Goal: Use online tool/utility: Utilize a website feature to perform a specific function

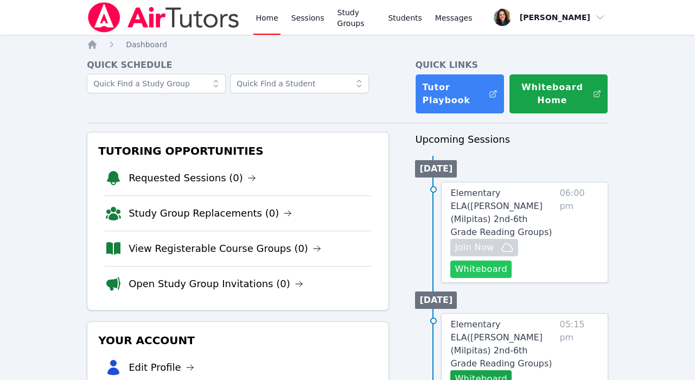
click at [494, 261] on button "Whiteboard" at bounding box center [481, 269] width 61 height 17
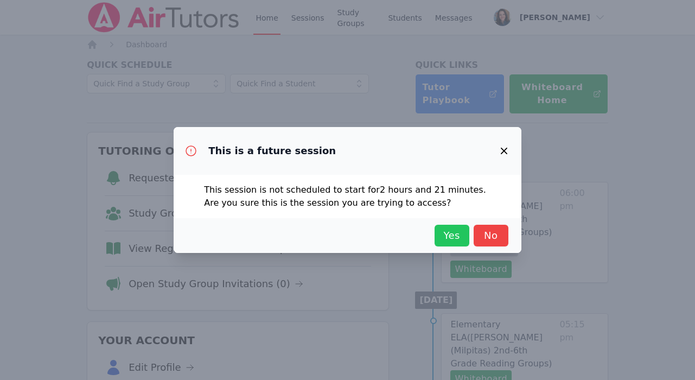
click at [456, 242] on span "Yes" at bounding box center [452, 235] width 24 height 15
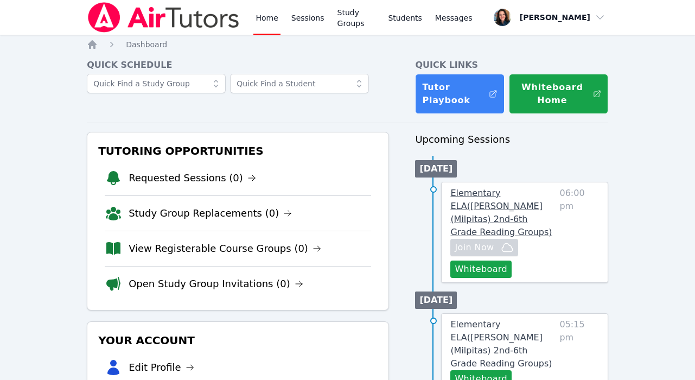
click at [502, 195] on span "Elementary ELA ( [PERSON_NAME] (Milpitas) 2nd-6th Grade Reading Groups )" at bounding box center [502, 212] width 102 height 49
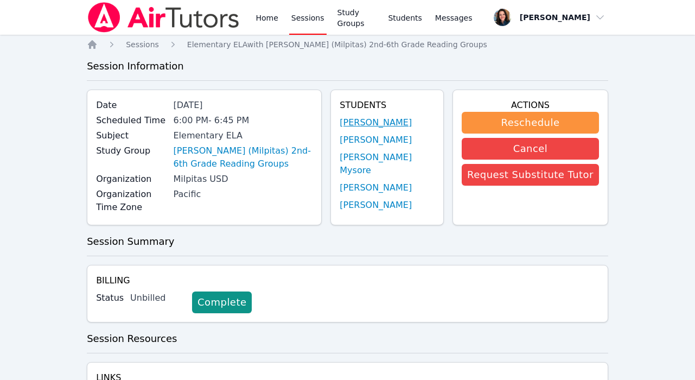
click at [394, 126] on link "[PERSON_NAME]" at bounding box center [376, 122] width 72 height 13
click at [245, 151] on link "[PERSON_NAME] (Milpitas) 2nd-6th Grade Reading Groups" at bounding box center [244, 157] width 140 height 26
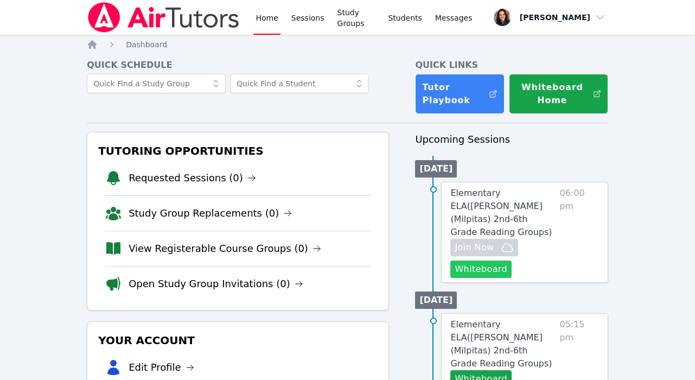
click at [479, 261] on button "Whiteboard" at bounding box center [481, 269] width 61 height 17
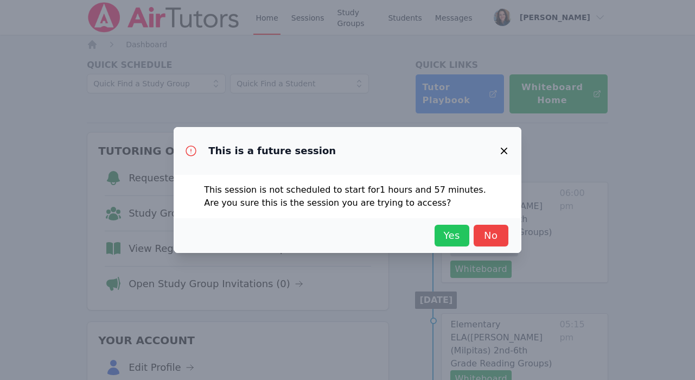
click at [460, 233] on span "Yes" at bounding box center [452, 235] width 24 height 15
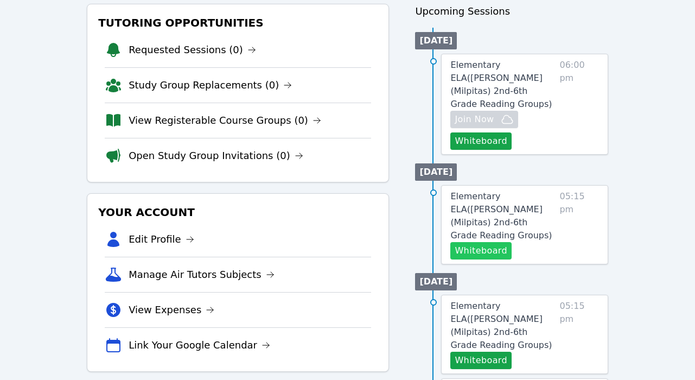
scroll to position [72, 0]
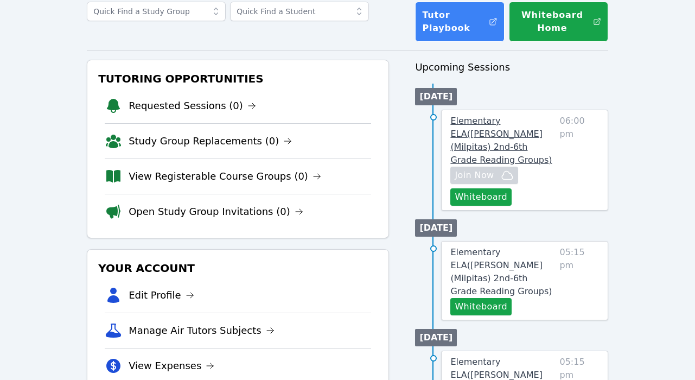
click at [508, 131] on span "Elementary ELA ( [PERSON_NAME] (Milpitas) 2nd-6th Grade Reading Groups )" at bounding box center [502, 140] width 102 height 49
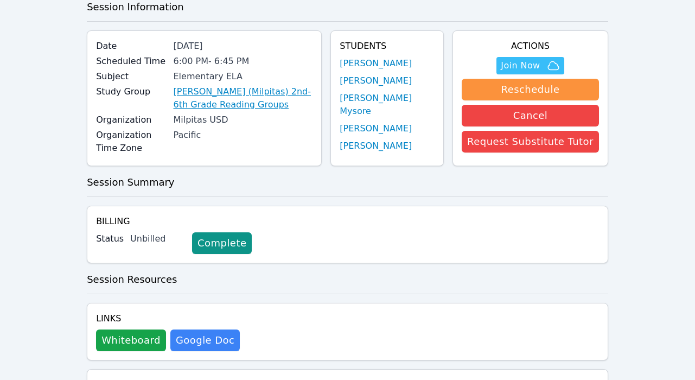
scroll to position [53, 0]
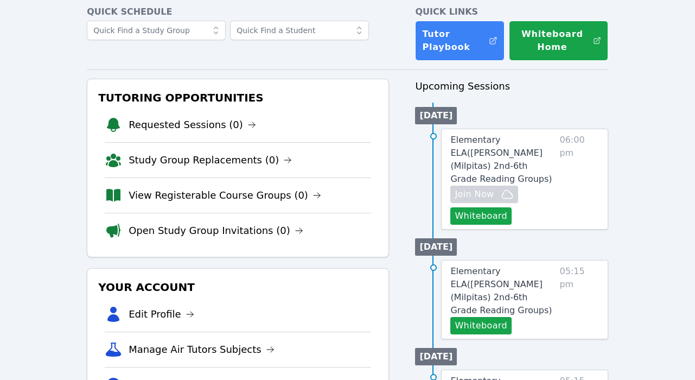
scroll to position [72, 0]
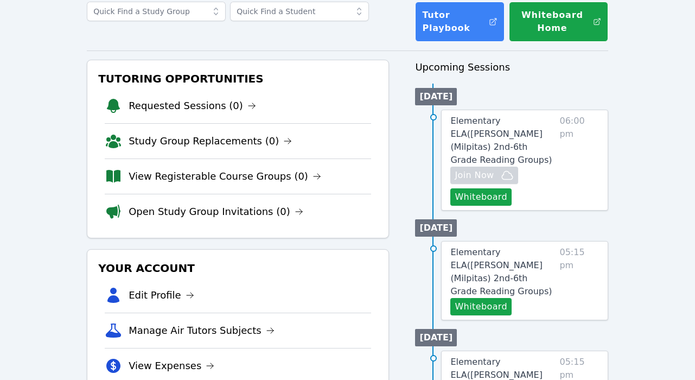
click at [523, 246] on link "Elementary ELA ( [PERSON_NAME] (Milpitas) 2nd-6th Grade Reading Groups )" at bounding box center [503, 272] width 105 height 52
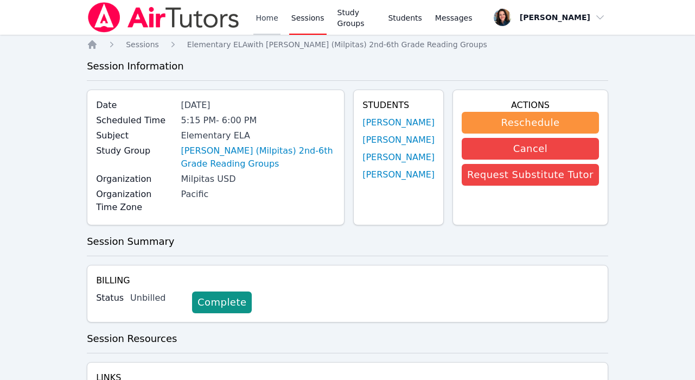
click at [265, 22] on link "Home" at bounding box center [267, 17] width 27 height 35
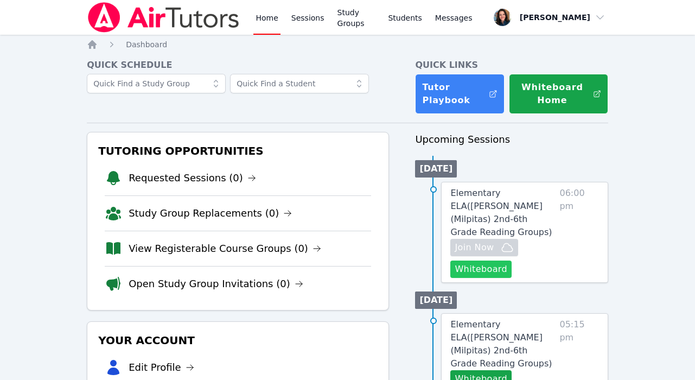
click at [485, 261] on button "Whiteboard" at bounding box center [481, 269] width 61 height 17
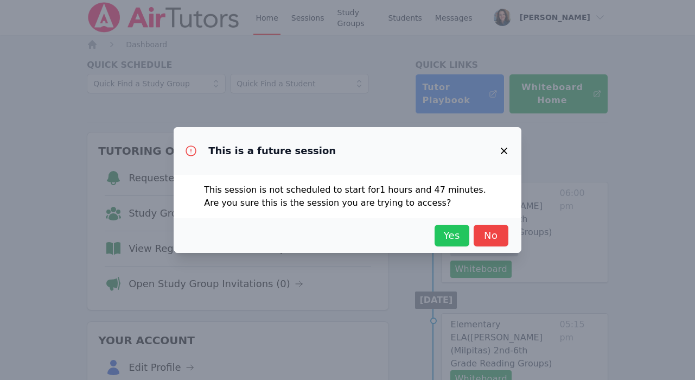
click at [450, 240] on span "Yes" at bounding box center [452, 235] width 24 height 15
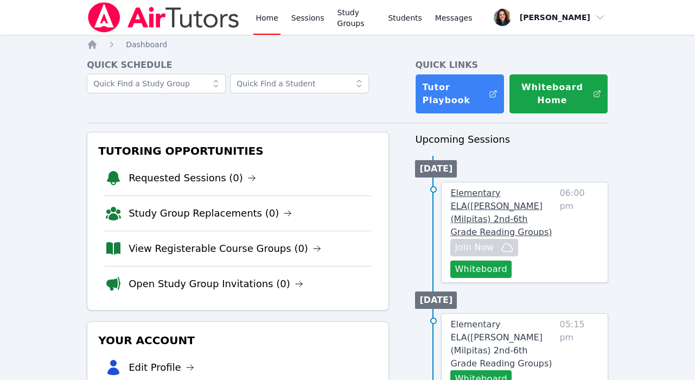
click at [491, 201] on span "Elementary ELA ( [PERSON_NAME] (Milpitas) 2nd-6th Grade Reading Groups )" at bounding box center [502, 212] width 102 height 49
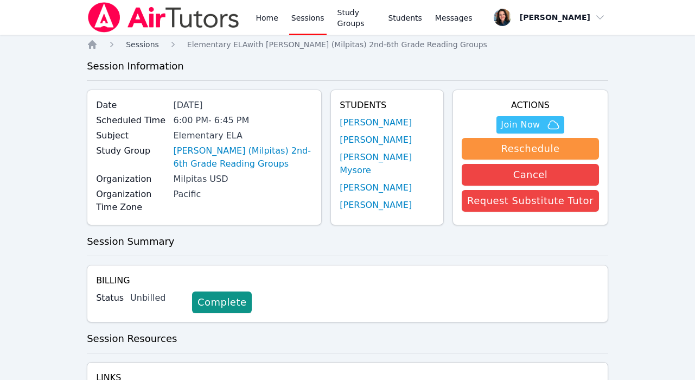
click at [135, 42] on span "Sessions" at bounding box center [142, 44] width 33 height 9
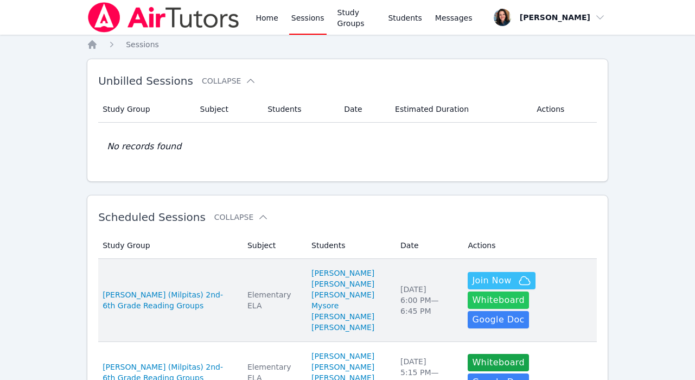
click at [529, 292] on button "Whiteboard" at bounding box center [498, 300] width 61 height 17
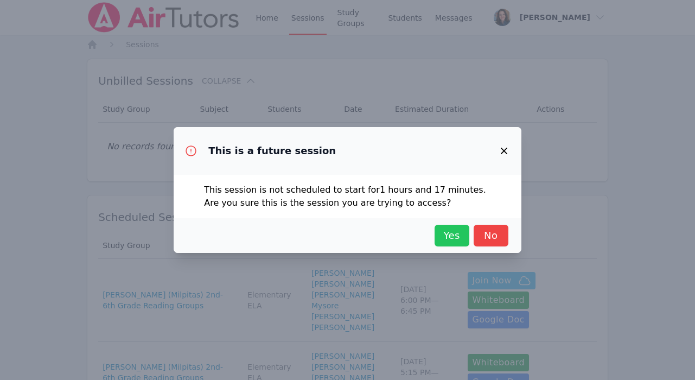
click at [457, 238] on span "Yes" at bounding box center [452, 235] width 24 height 15
